Goal: Task Accomplishment & Management: Complete application form

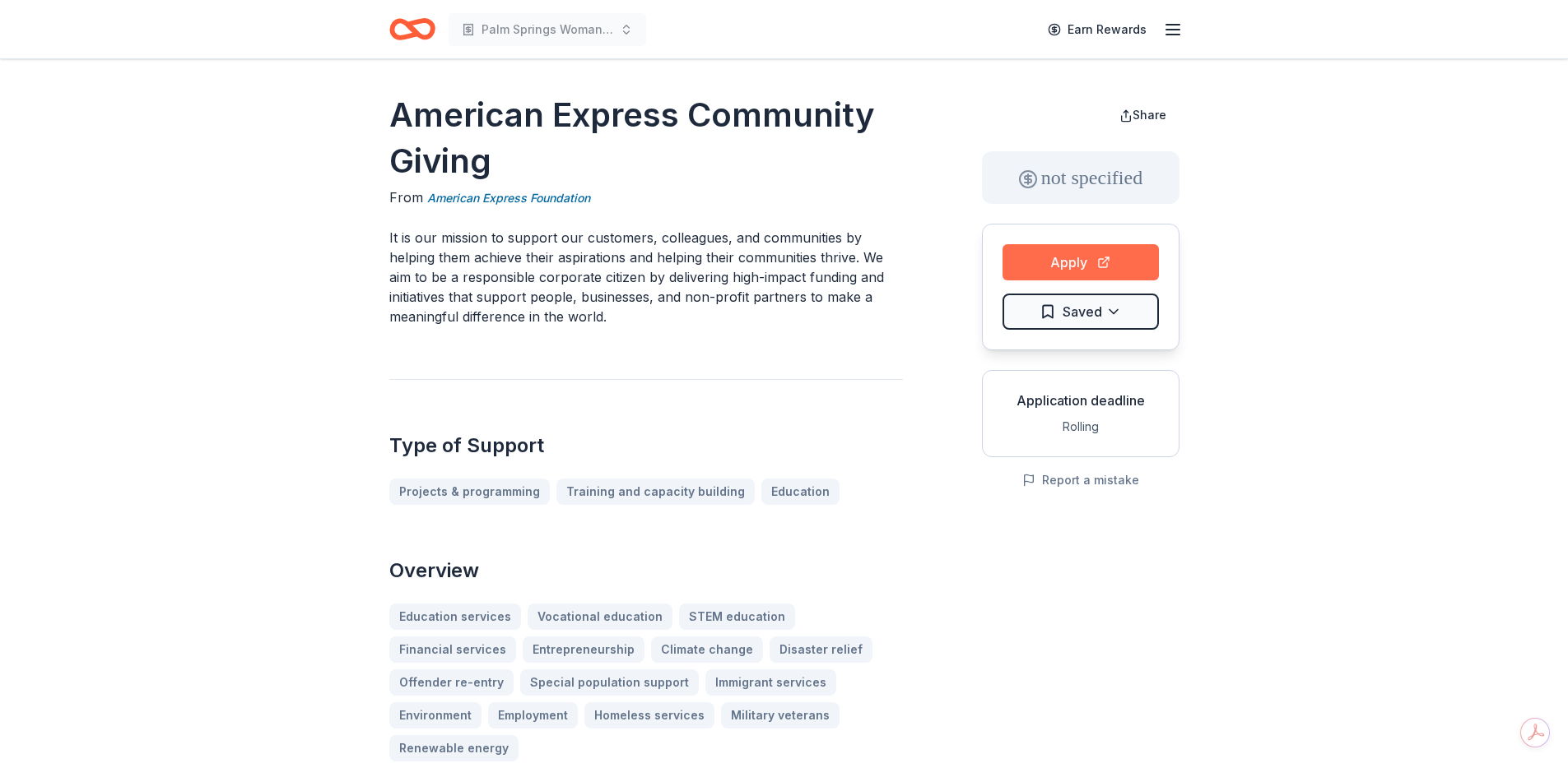
click at [1070, 259] on button "Apply" at bounding box center [1080, 262] width 156 height 37
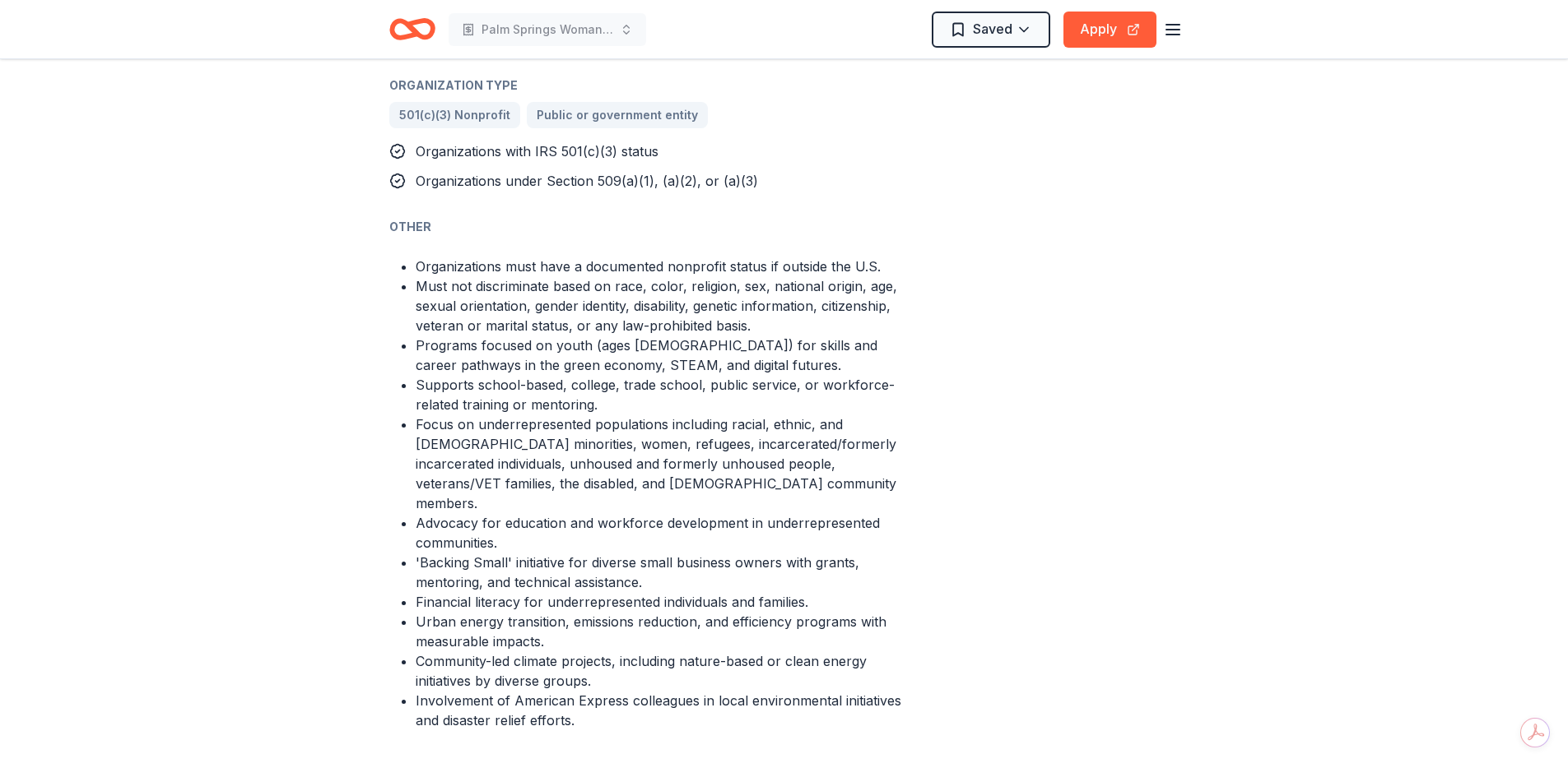
scroll to position [1152, 0]
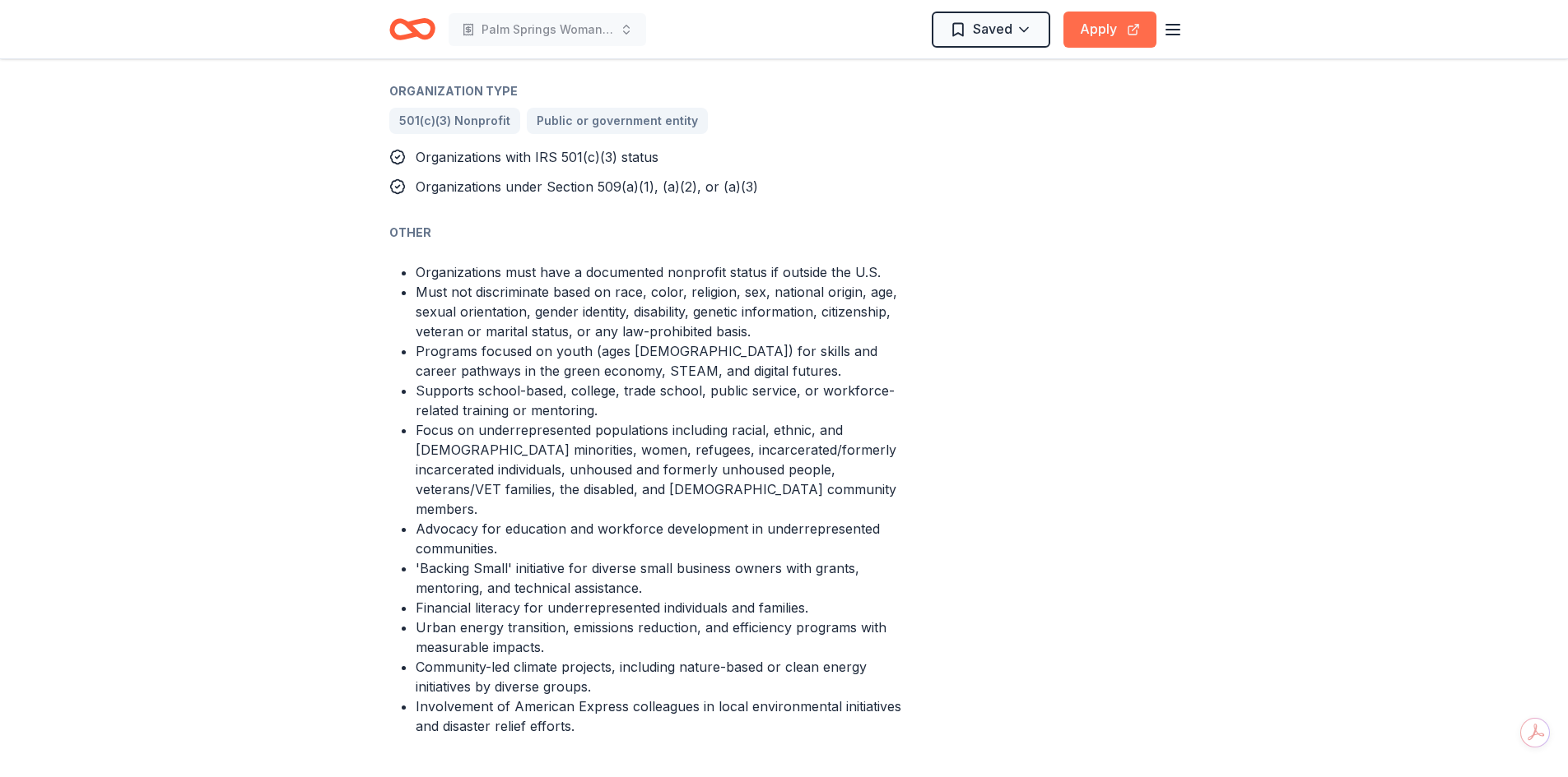
click at [1089, 32] on button "Apply" at bounding box center [1110, 30] width 93 height 37
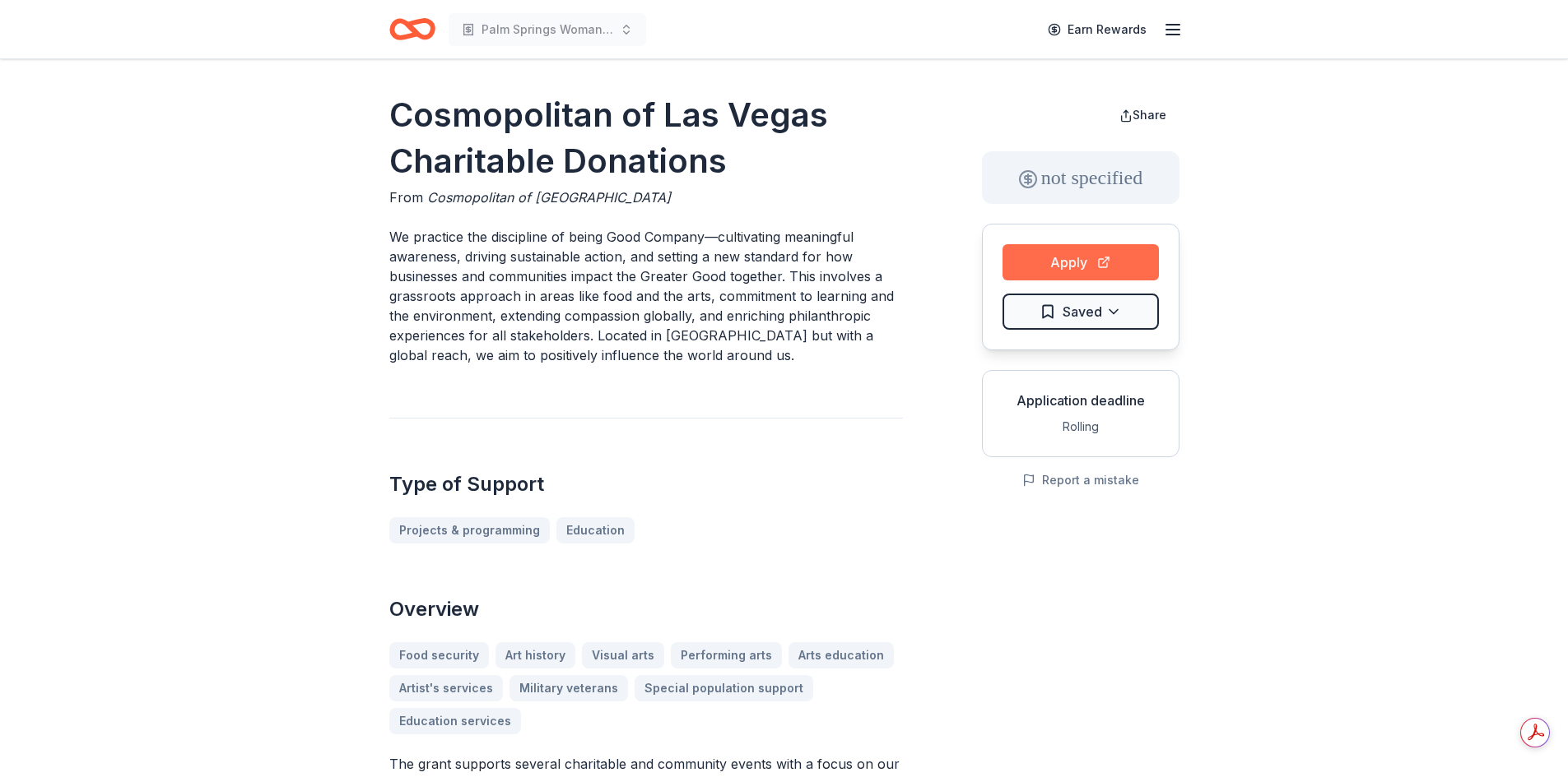
click at [1076, 256] on button "Apply" at bounding box center [1080, 262] width 156 height 37
